Goal: Task Accomplishment & Management: Complete application form

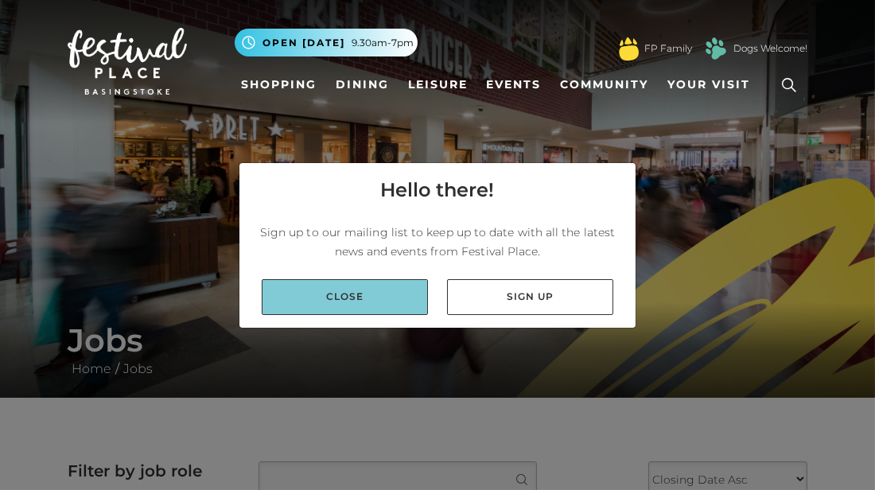
click at [370, 306] on link "Close" at bounding box center [345, 297] width 166 height 36
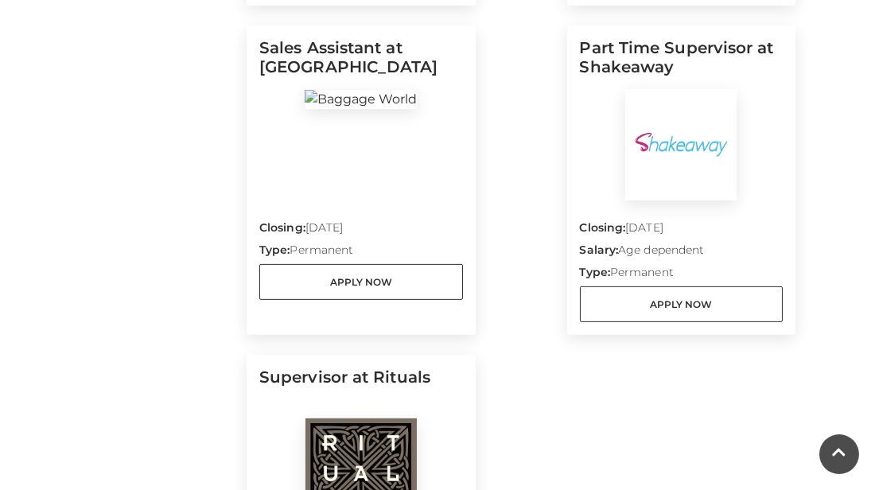
scroll to position [1167, 0]
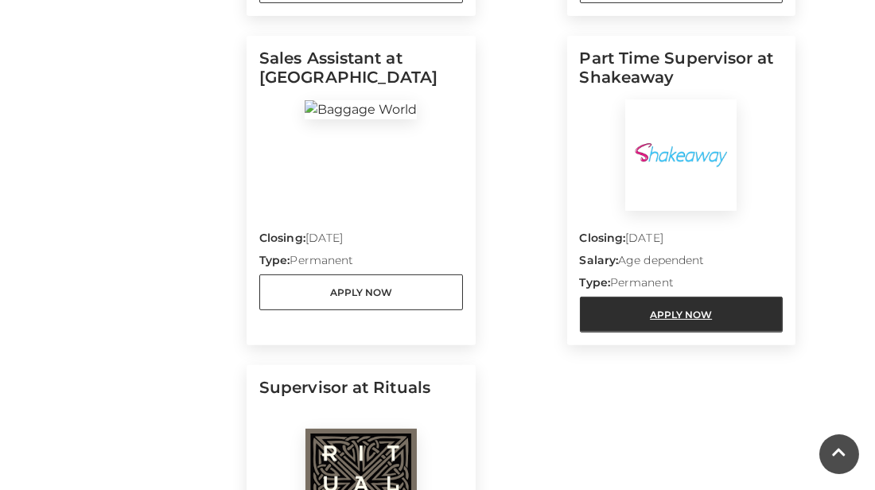
click at [588, 318] on link "Apply Now" at bounding box center [682, 315] width 204 height 36
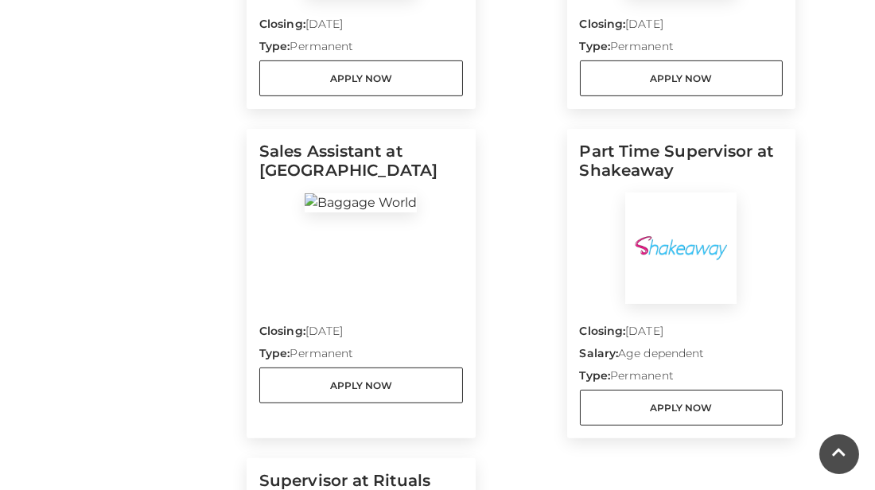
scroll to position [1074, 0]
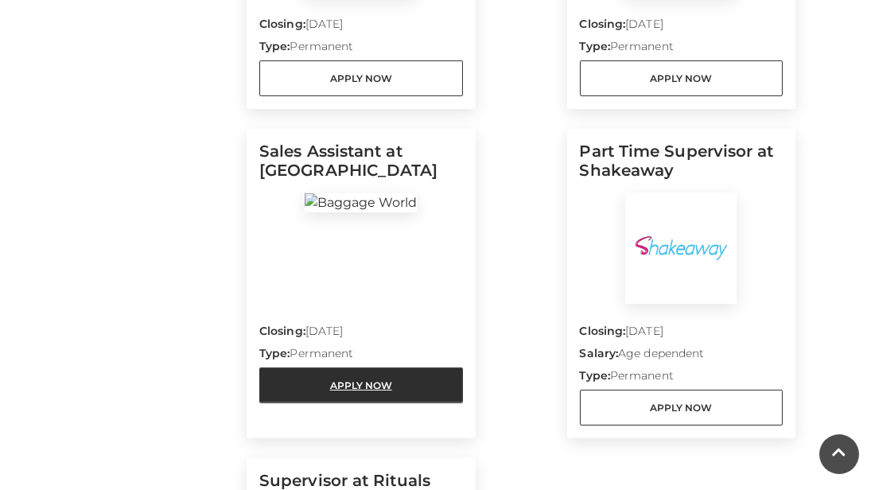
click at [355, 378] on link "Apply Now" at bounding box center [361, 386] width 204 height 36
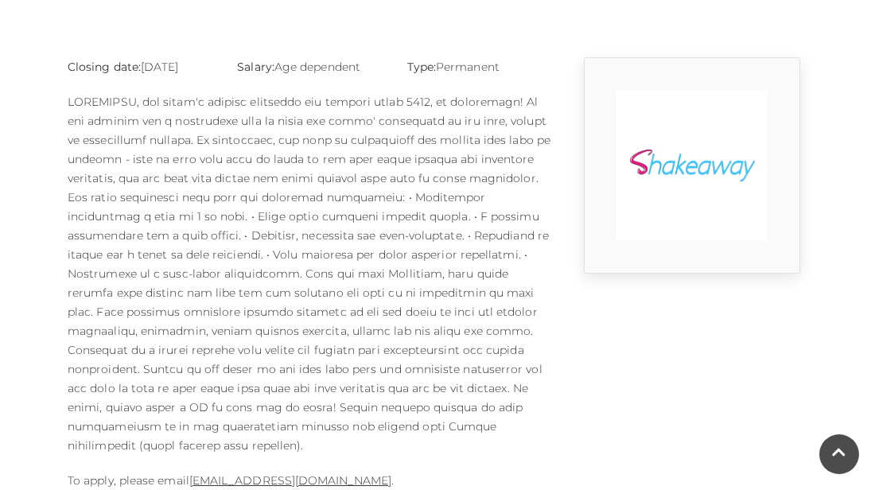
scroll to position [408, 0]
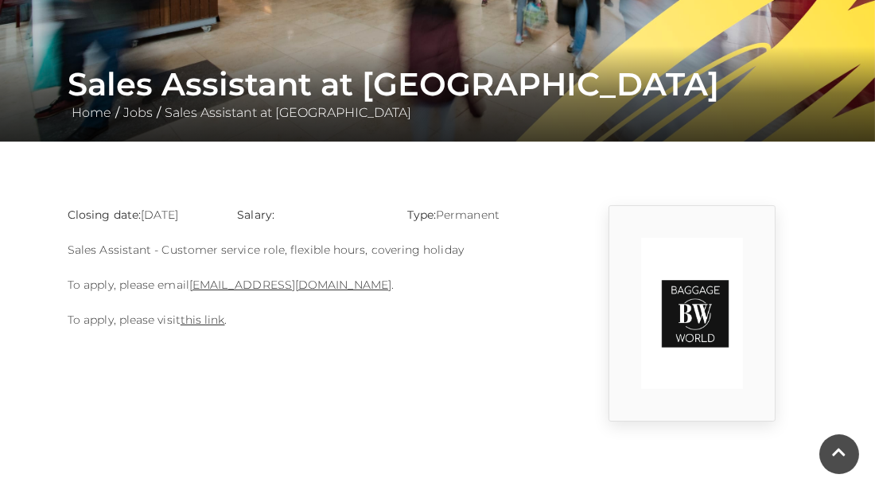
scroll to position [259, 0]
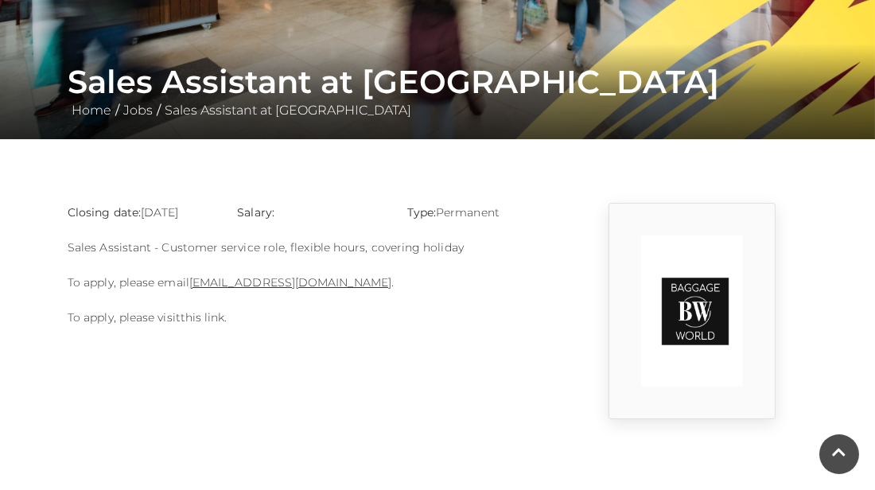
click at [203, 321] on link "this link" at bounding box center [203, 317] width 45 height 14
